Goal: Transaction & Acquisition: Obtain resource

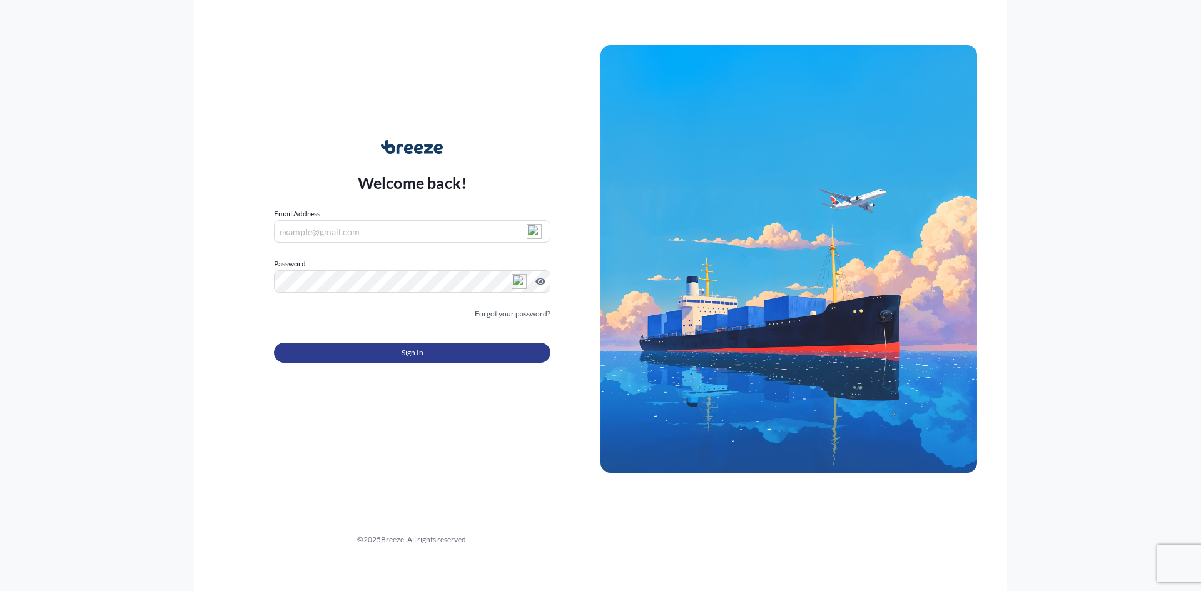
type input "[PERSON_NAME][EMAIL_ADDRESS][DOMAIN_NAME]"
click at [425, 351] on button "Sign In" at bounding box center [412, 353] width 276 height 20
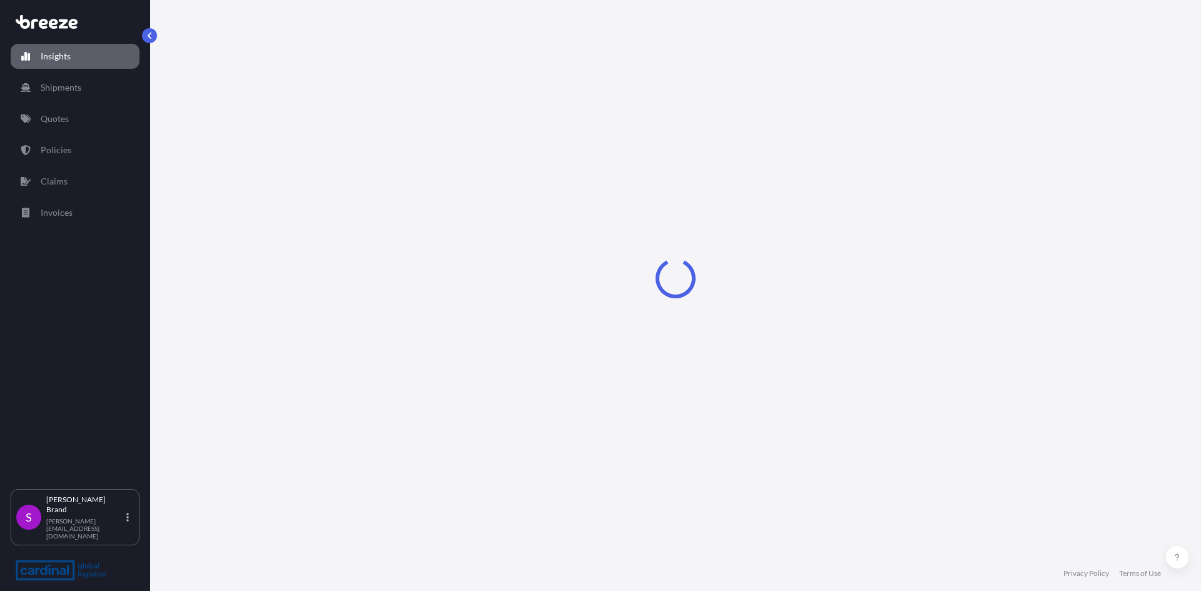
select select "2025"
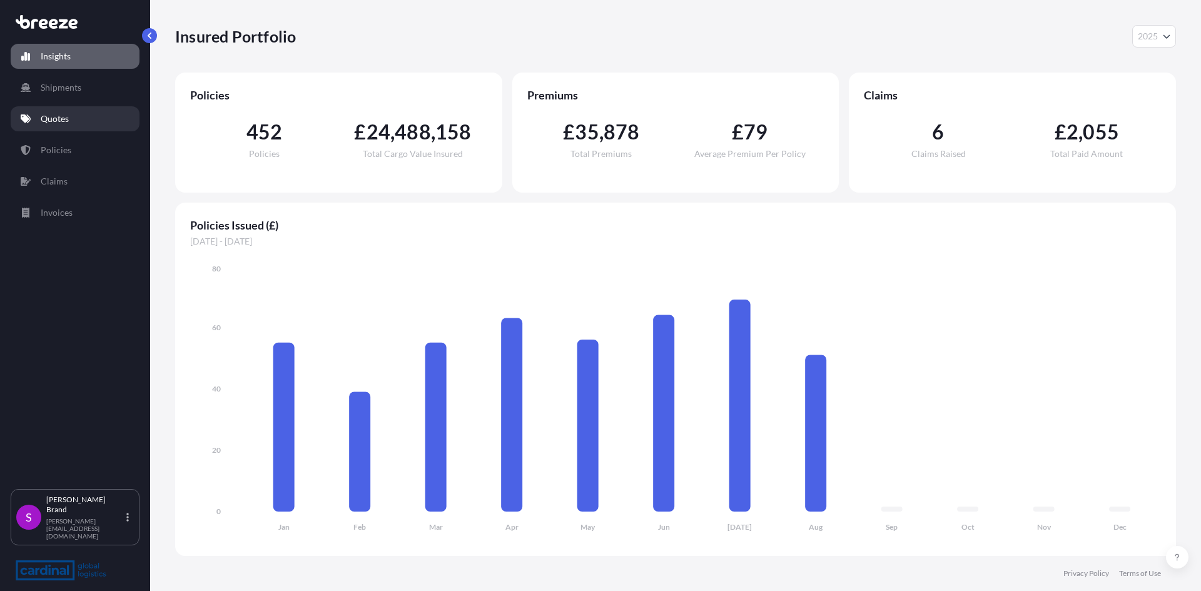
click at [58, 123] on p "Quotes" at bounding box center [55, 119] width 28 height 13
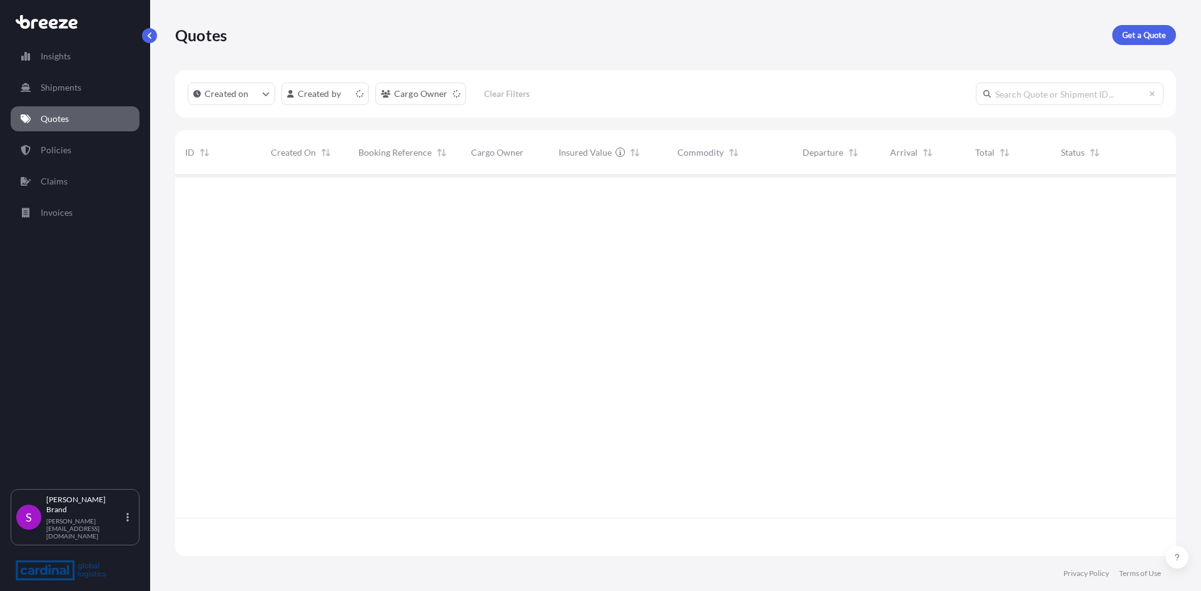
scroll to position [378, 991]
click at [1136, 34] on p "Get a Quote" at bounding box center [1144, 35] width 44 height 13
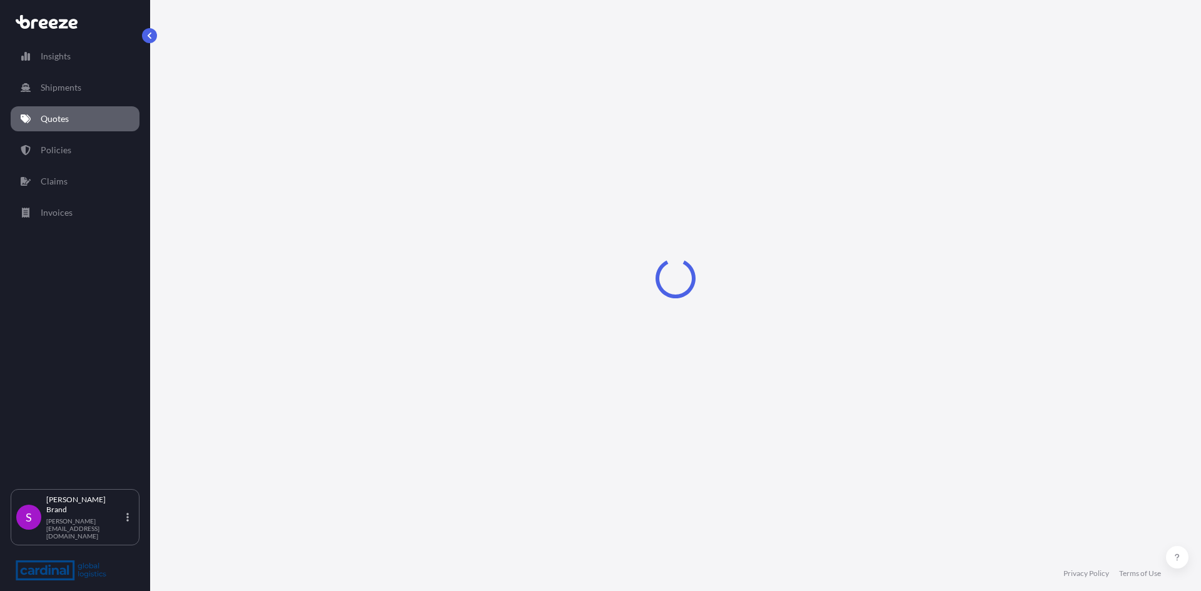
select select "Sea"
select select "1"
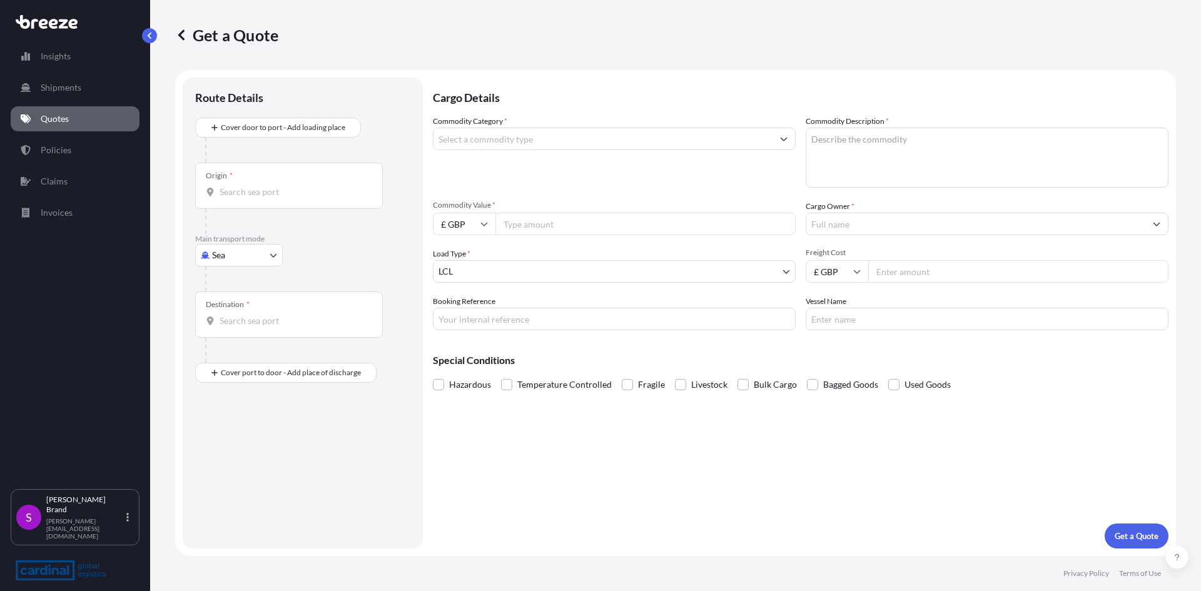
click at [880, 226] on input "Cargo Owner *" at bounding box center [975, 224] width 339 height 23
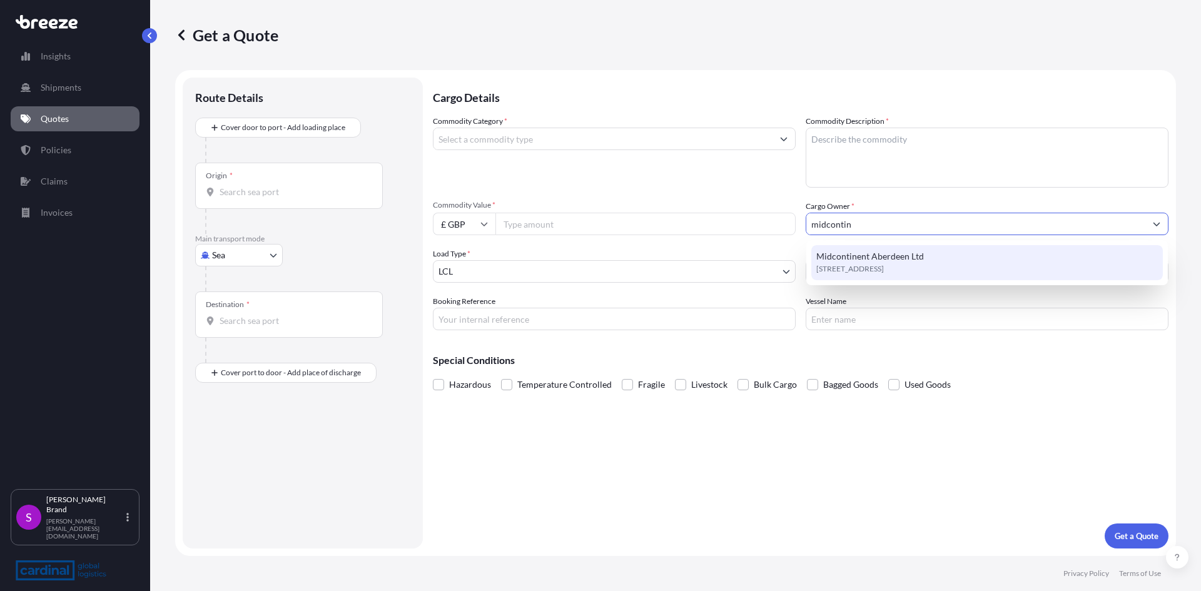
click at [862, 263] on span "[STREET_ADDRESS]" at bounding box center [850, 269] width 68 height 13
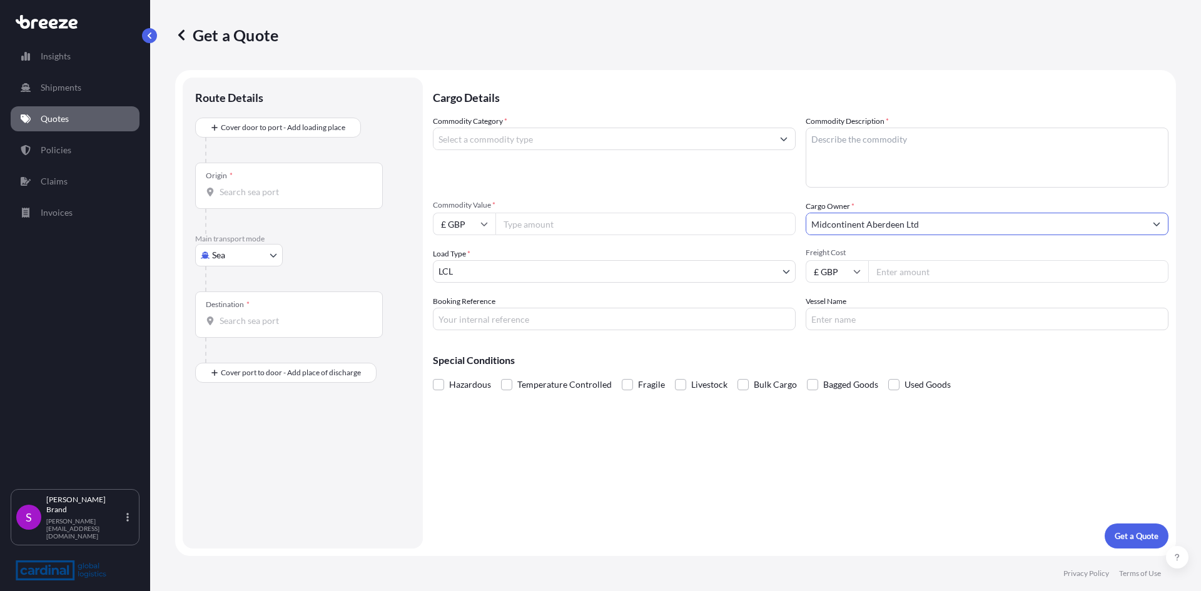
type input "Midcontinent Aberdeen Ltd"
click at [887, 271] on input "Freight Cost" at bounding box center [1018, 271] width 300 height 23
type input "275"
click at [879, 326] on input "Vessel Name" at bounding box center [986, 319] width 363 height 23
type input "g"
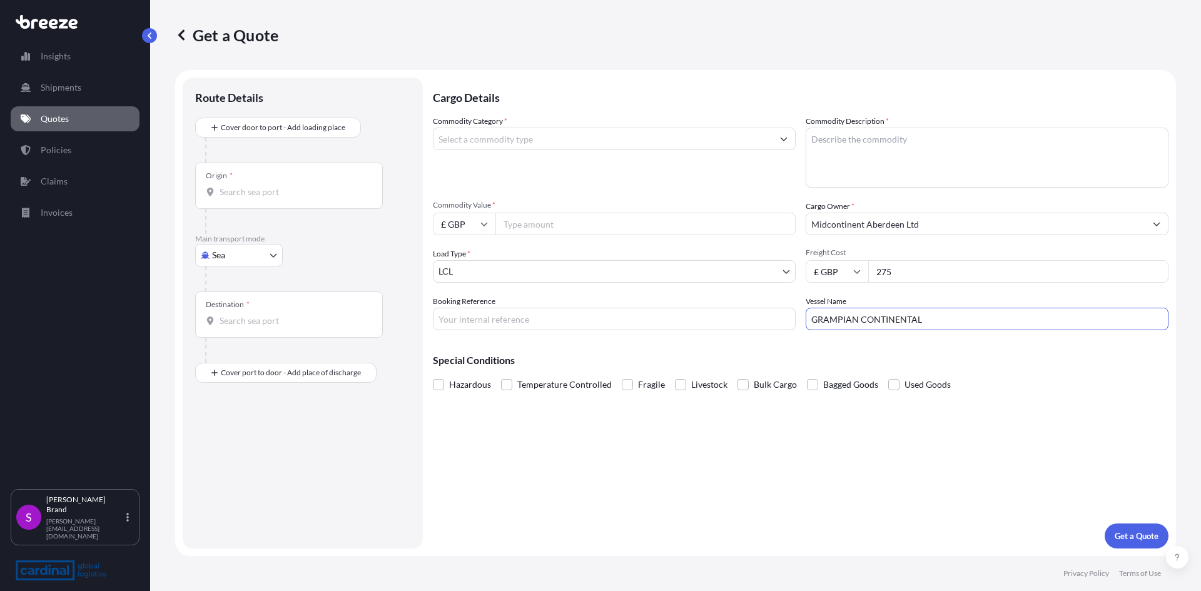
type input "GRAMPIAN CONTINENTAL"
click at [622, 328] on input "Booking Reference" at bounding box center [614, 319] width 363 height 23
type input "GTY TO ABZ MIDCO QUOTE"
click at [532, 228] on input "Commodity Value *" at bounding box center [645, 224] width 300 height 23
type input "45563.26"
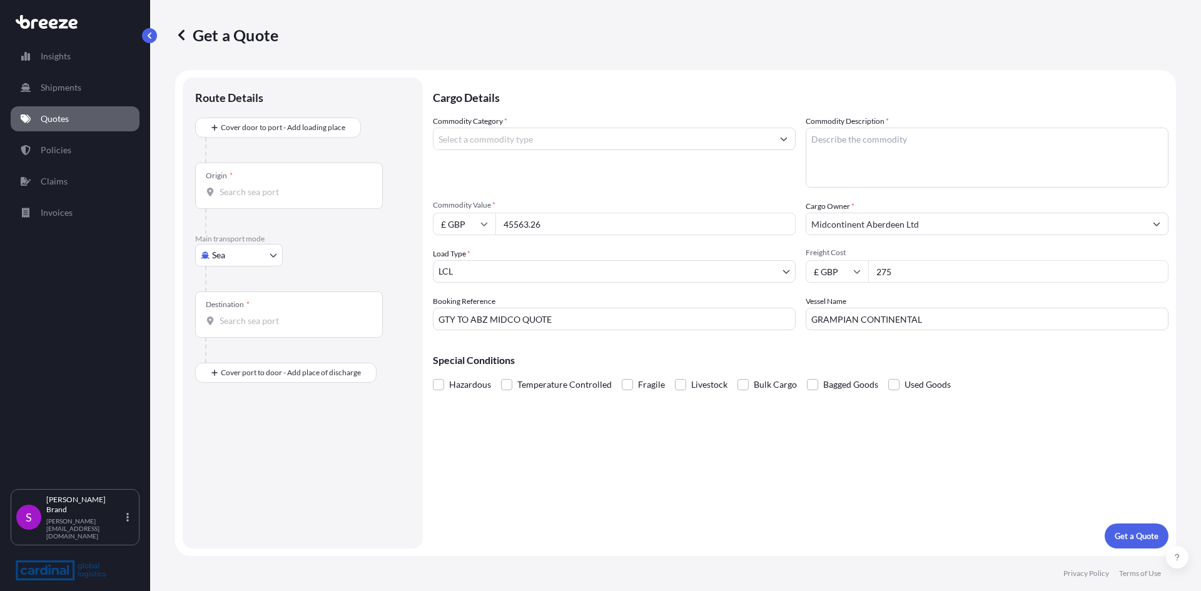
click at [485, 225] on icon at bounding box center [484, 224] width 8 height 8
click at [462, 308] on div "$ USD" at bounding box center [464, 311] width 53 height 24
type input "$ USD"
click at [505, 138] on input "Commodity Category *" at bounding box center [602, 139] width 339 height 23
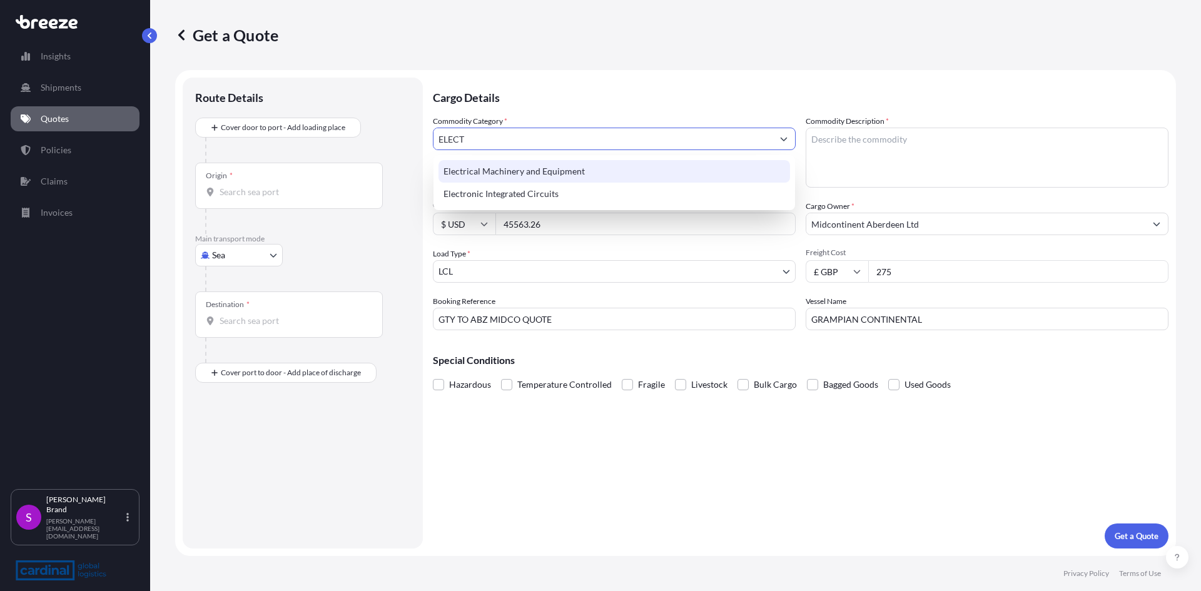
click at [508, 172] on div "Electrical Machinery and Equipment" at bounding box center [613, 171] width 351 height 23
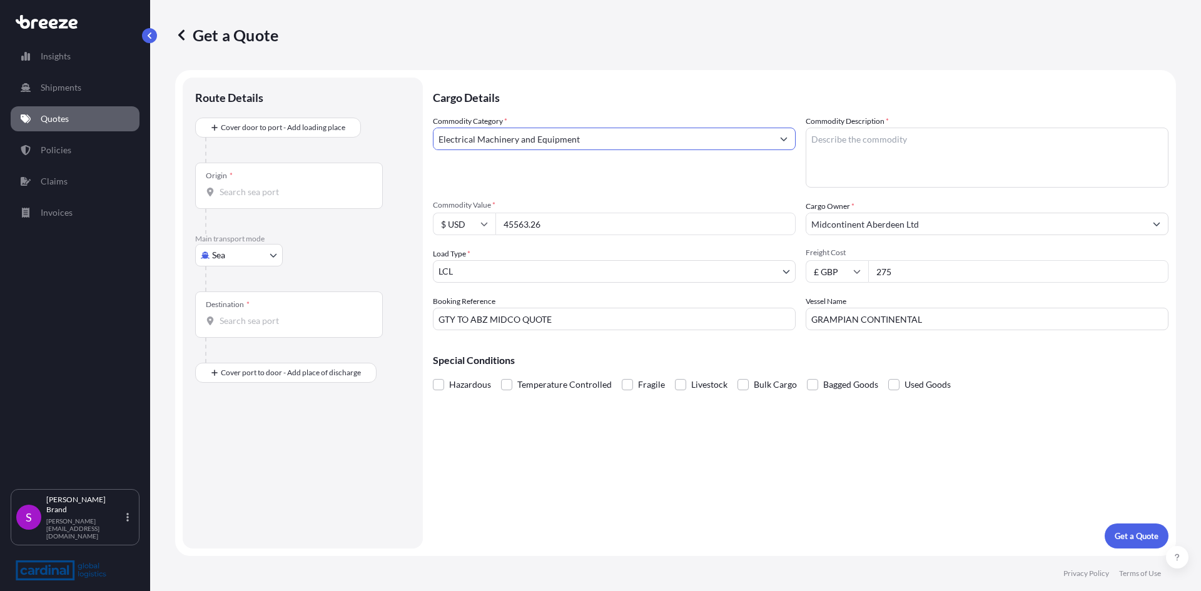
type input "Electrical Machinery and Equipment"
click at [879, 134] on textarea "Commodity Description *" at bounding box center [986, 158] width 363 height 60
type textarea "WINCH MODEL, MACHINE PARTS"
click at [241, 255] on body "Insights Shipments Quotes Policies Claims Invoices S [PERSON_NAME] [PERSON_NAME…" at bounding box center [600, 295] width 1201 height 591
click at [224, 333] on span "Road" at bounding box center [229, 332] width 20 height 13
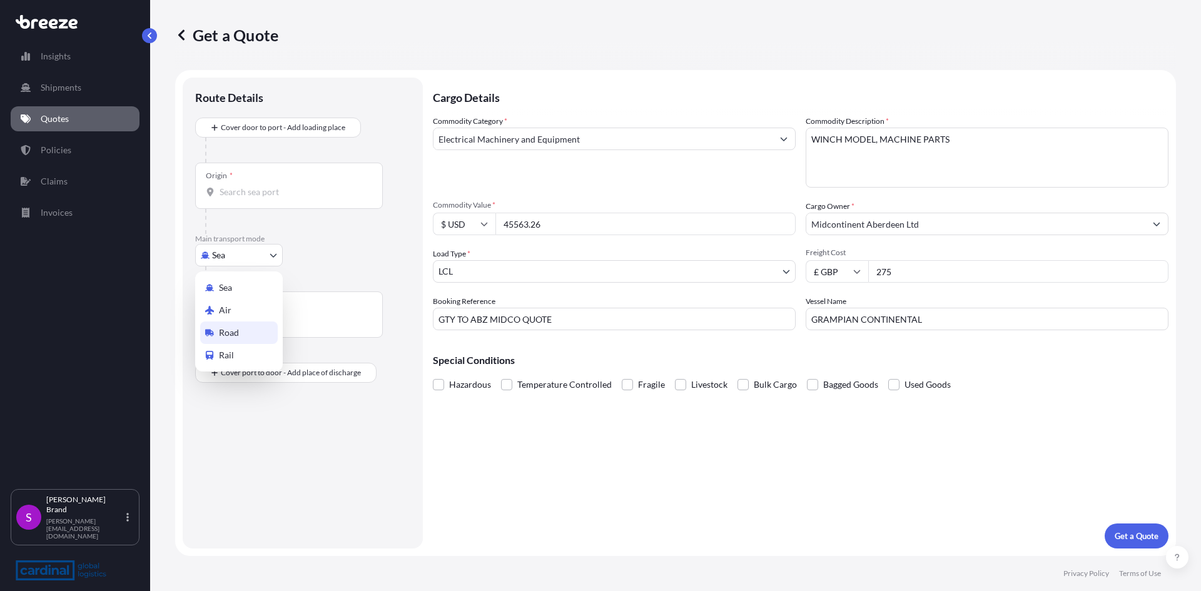
select select "Road"
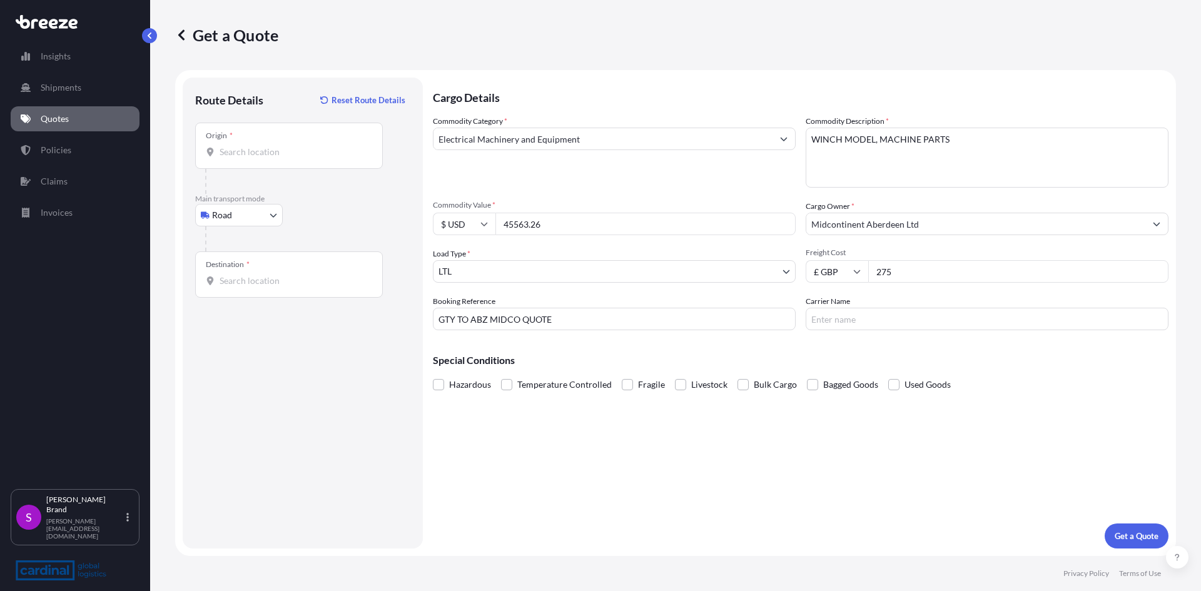
click at [243, 289] on div "Destination *" at bounding box center [289, 274] width 188 height 46
click at [243, 287] on input "Destination *" at bounding box center [293, 281] width 148 height 13
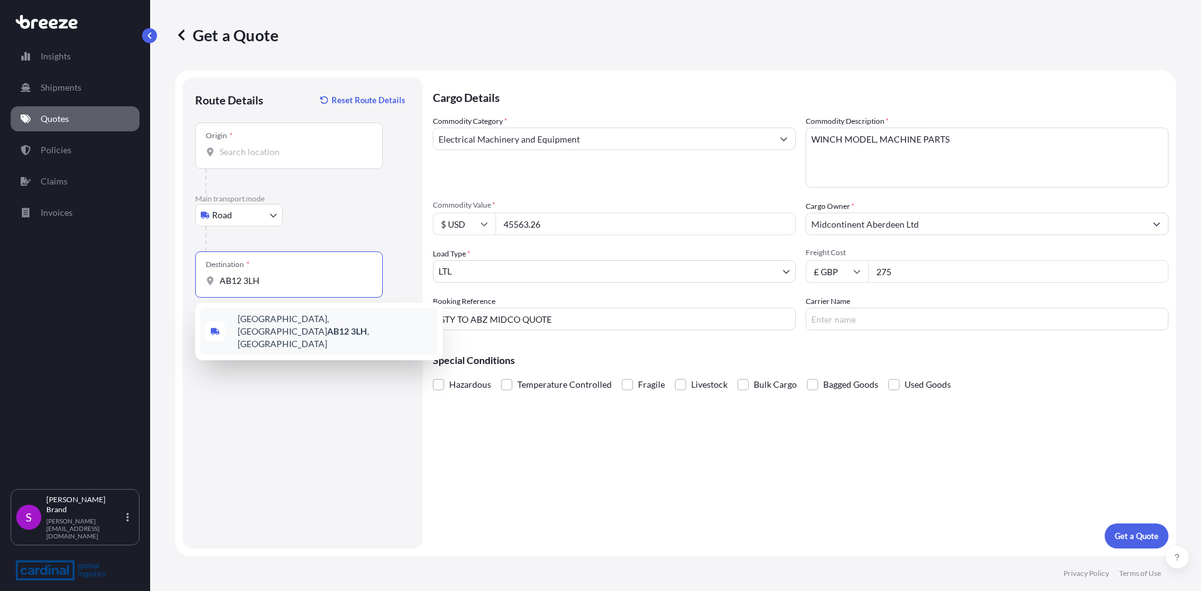
click at [234, 318] on div "[STREET_ADDRESS]" at bounding box center [319, 332] width 238 height 48
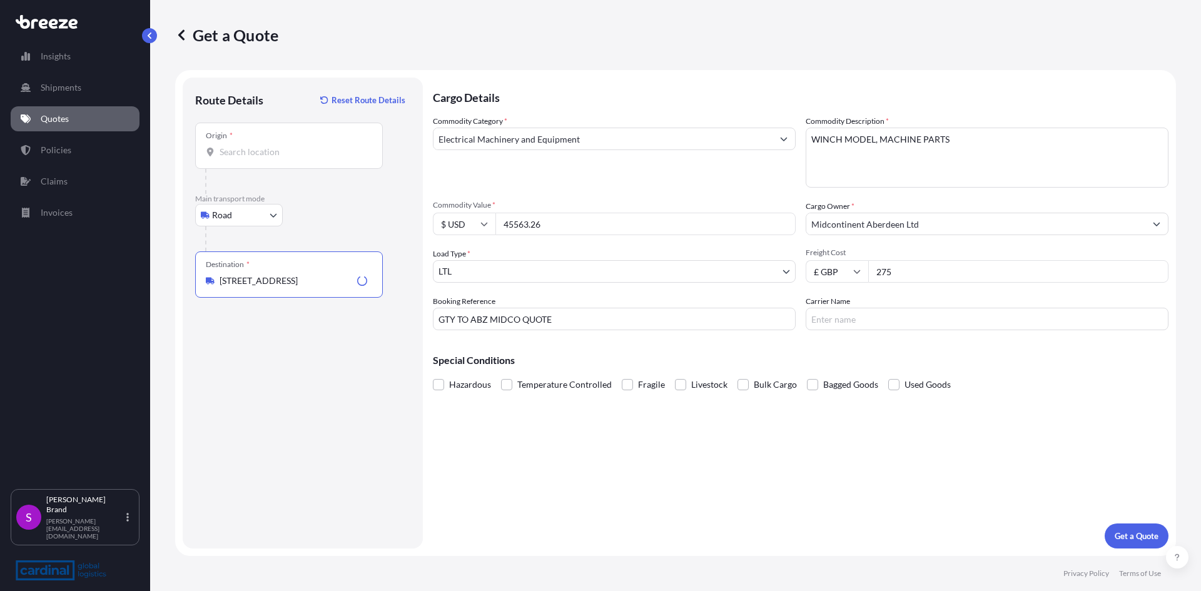
type input "[STREET_ADDRESS]"
click at [239, 146] on input "Origin *" at bounding box center [293, 152] width 148 height 13
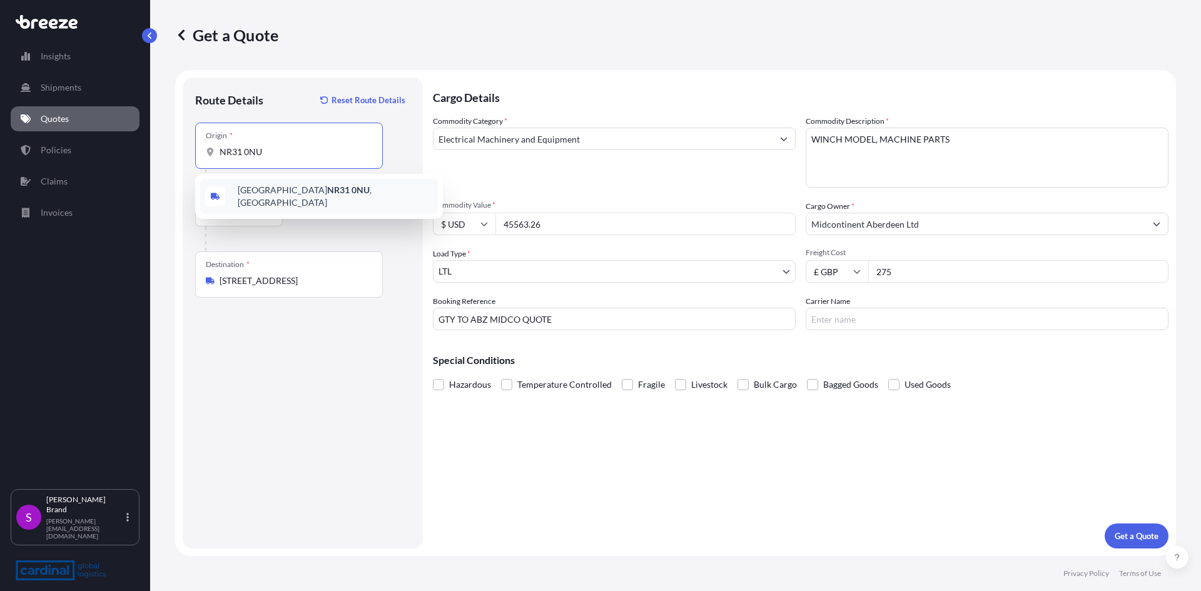
click at [331, 194] on span "[STREET_ADDRESS]" at bounding box center [335, 196] width 195 height 25
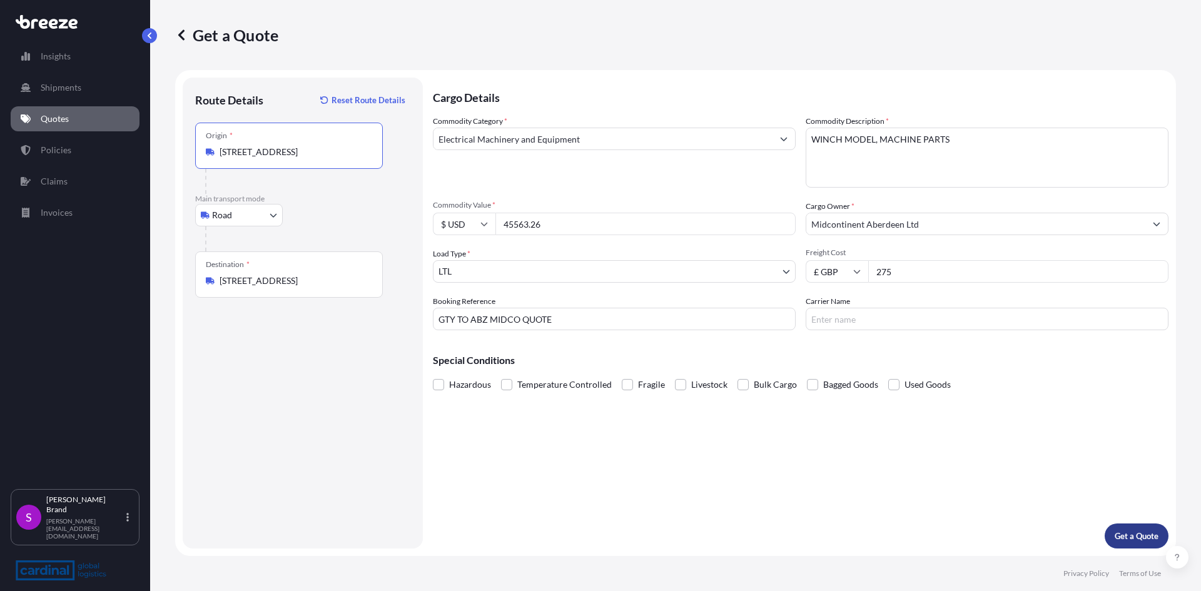
type input "[STREET_ADDRESS]"
click at [1125, 530] on p "Get a Quote" at bounding box center [1136, 536] width 44 height 13
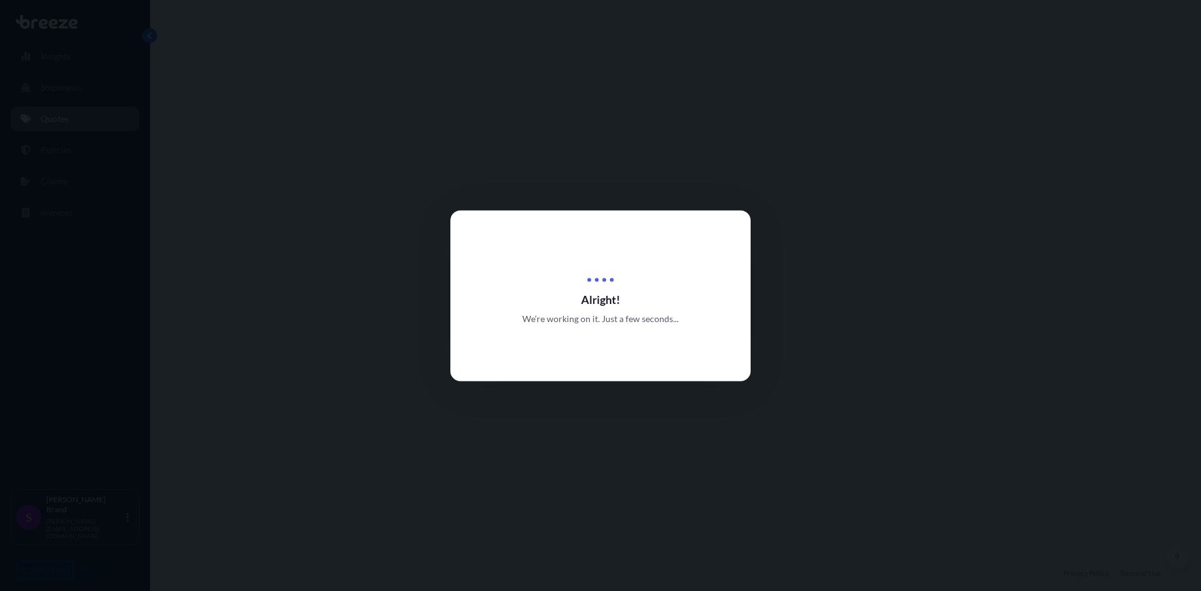
select select "Road"
select select "1"
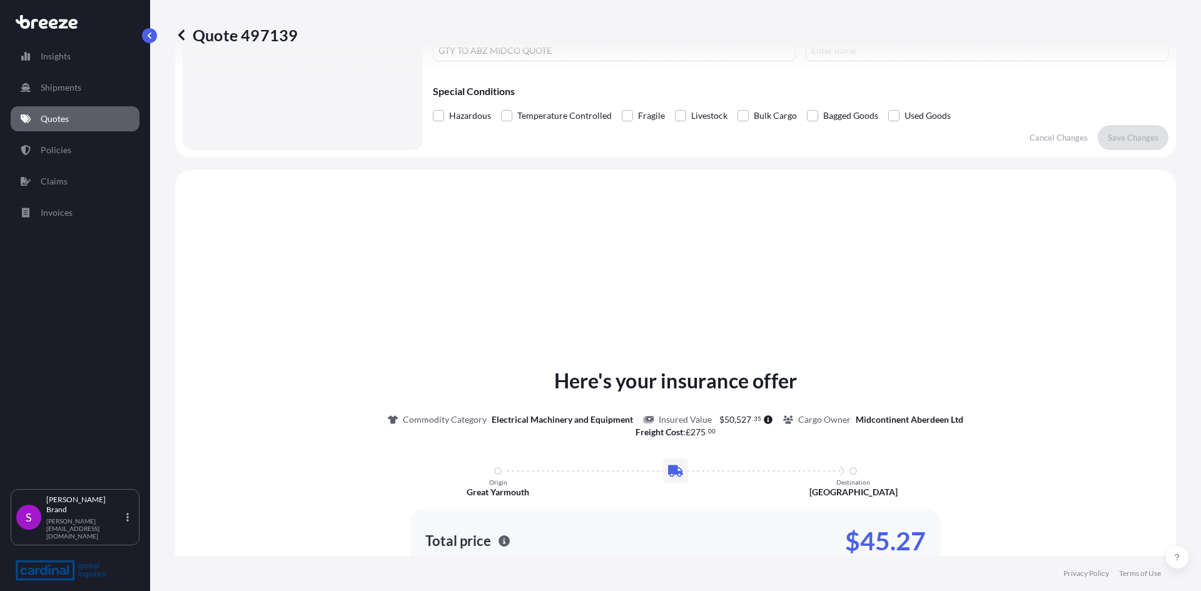
scroll to position [376, 0]
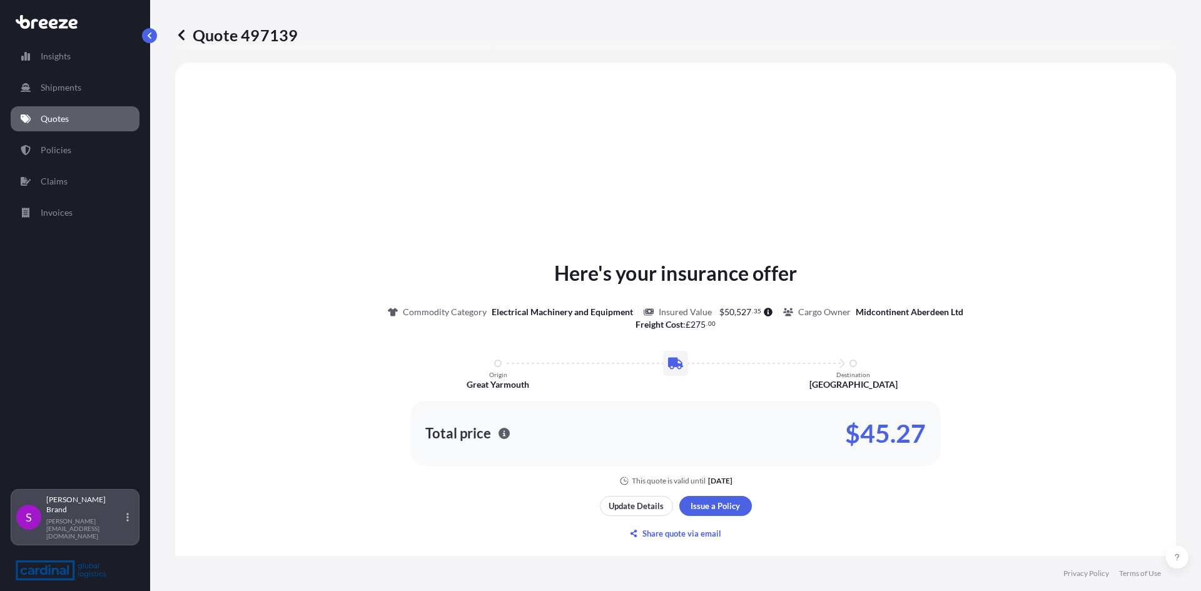
click at [59, 542] on div "S [PERSON_NAME] [PERSON_NAME][EMAIL_ADDRESS][DOMAIN_NAME]" at bounding box center [75, 517] width 129 height 56
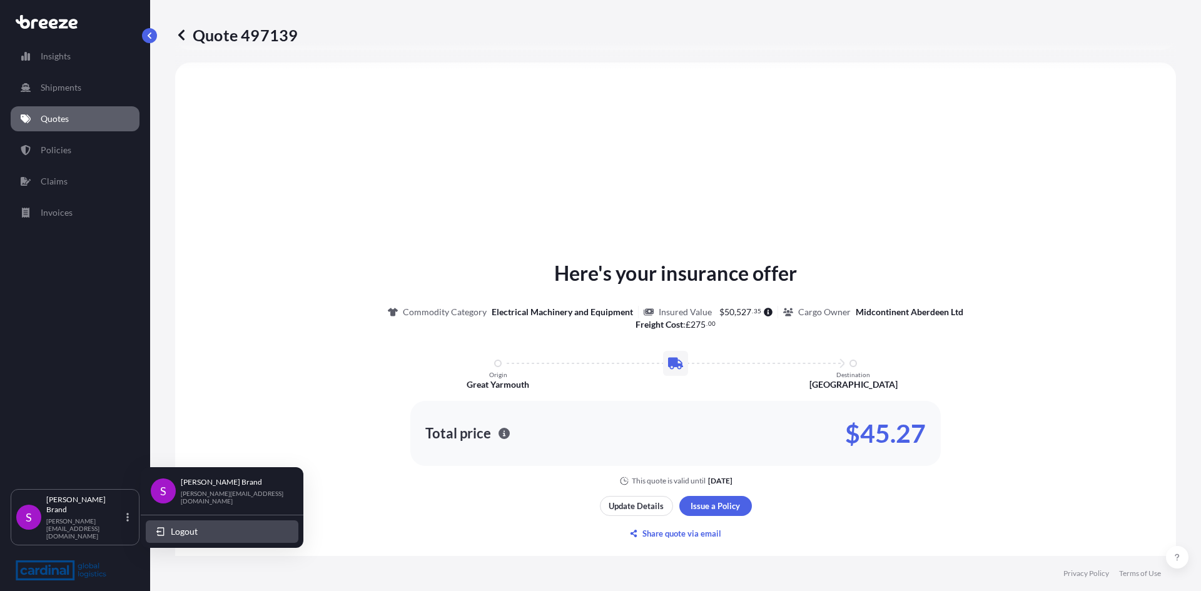
click at [191, 531] on span "Logout" at bounding box center [184, 531] width 27 height 13
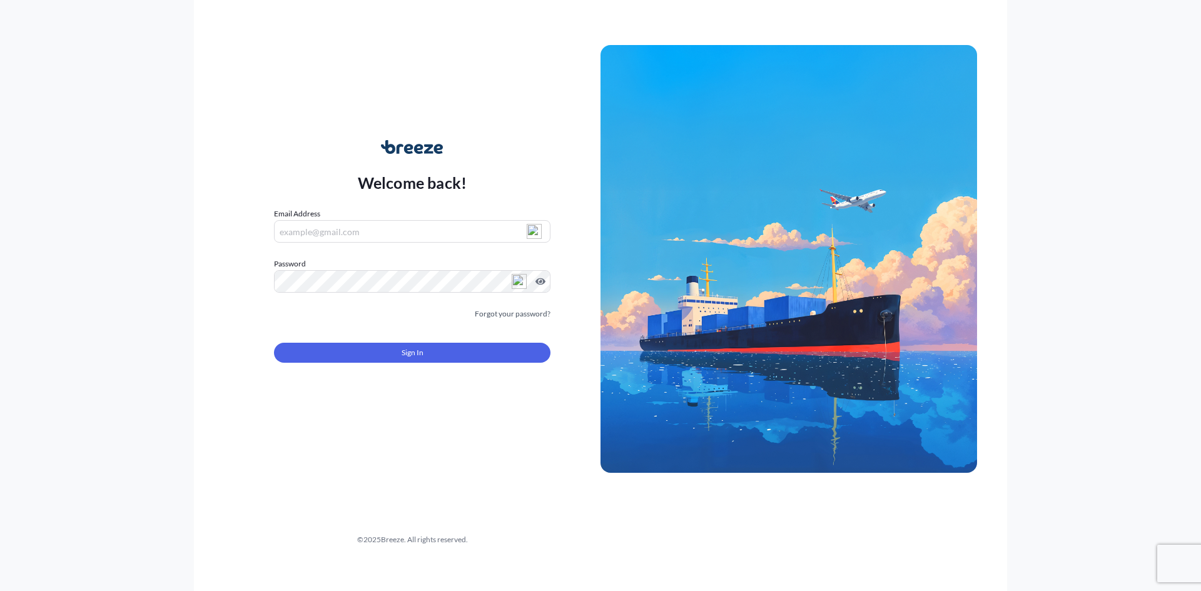
type input "[PERSON_NAME][EMAIL_ADDRESS][DOMAIN_NAME]"
